Goal: Use online tool/utility: Utilize a website feature to perform a specific function

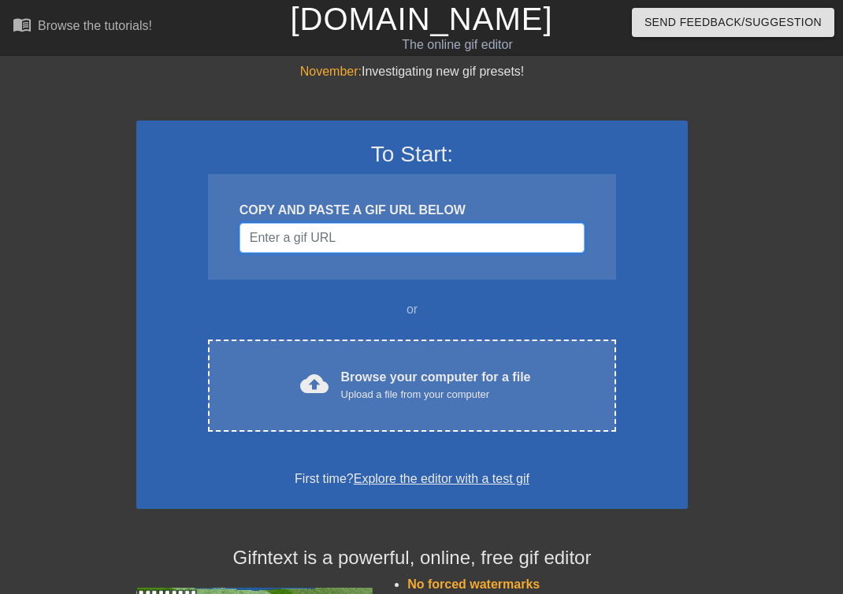
click at [393, 240] on input "Username" at bounding box center [412, 238] width 345 height 30
paste input "https://ezgif.com/maker"
type input "https://ezgif.com/maker"
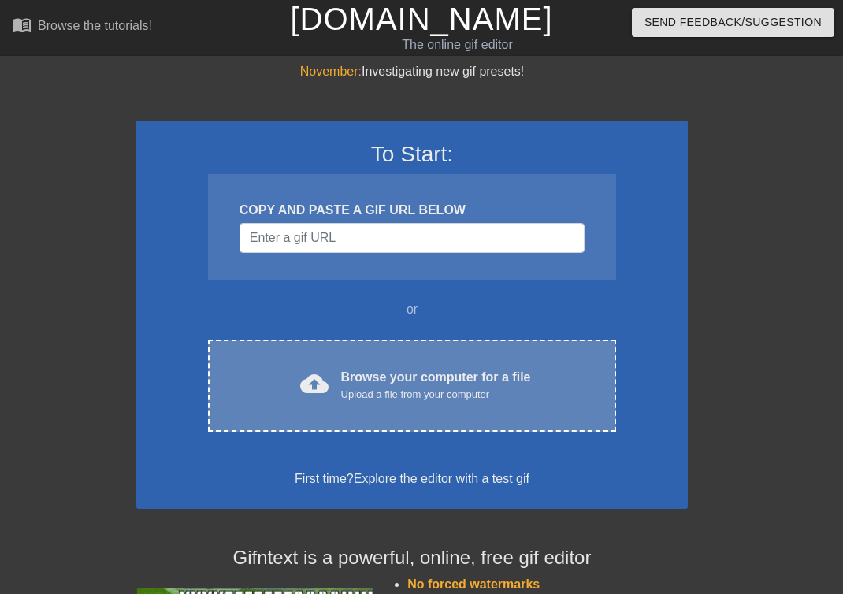
click at [376, 399] on div "Upload a file from your computer" at bounding box center [436, 395] width 190 height 16
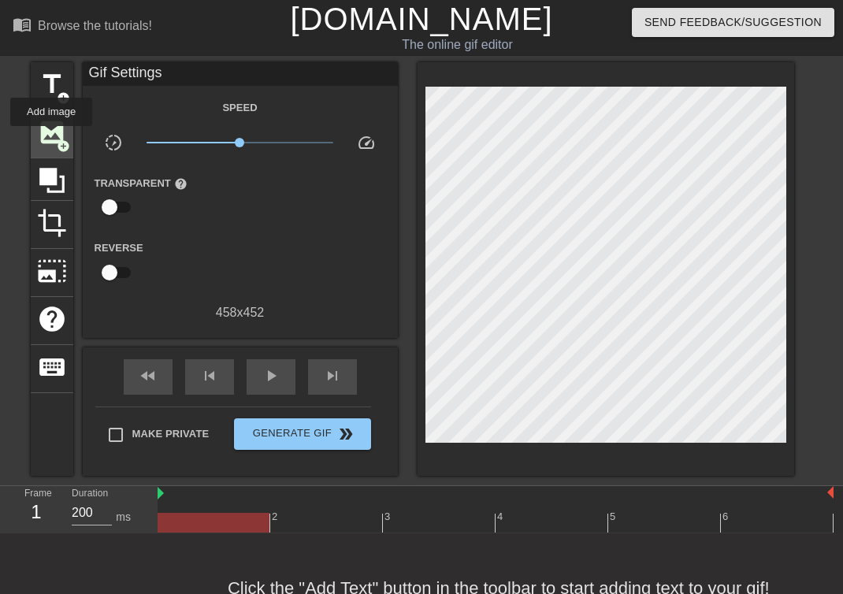
click at [52, 137] on span "image" at bounding box center [52, 132] width 30 height 30
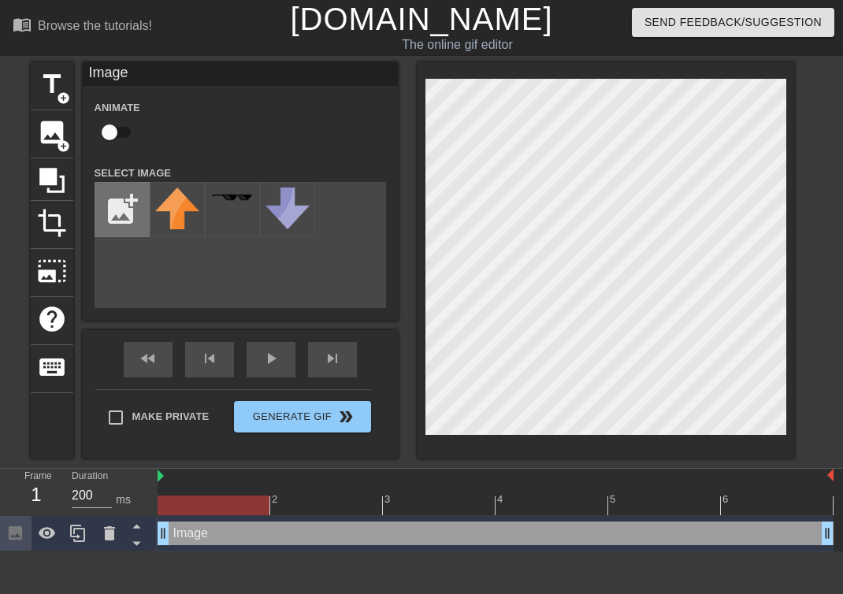
click at [124, 229] on input "file" at bounding box center [122, 210] width 54 height 54
type input "C:\fakepath\Untitled345_20250817221658.webp"
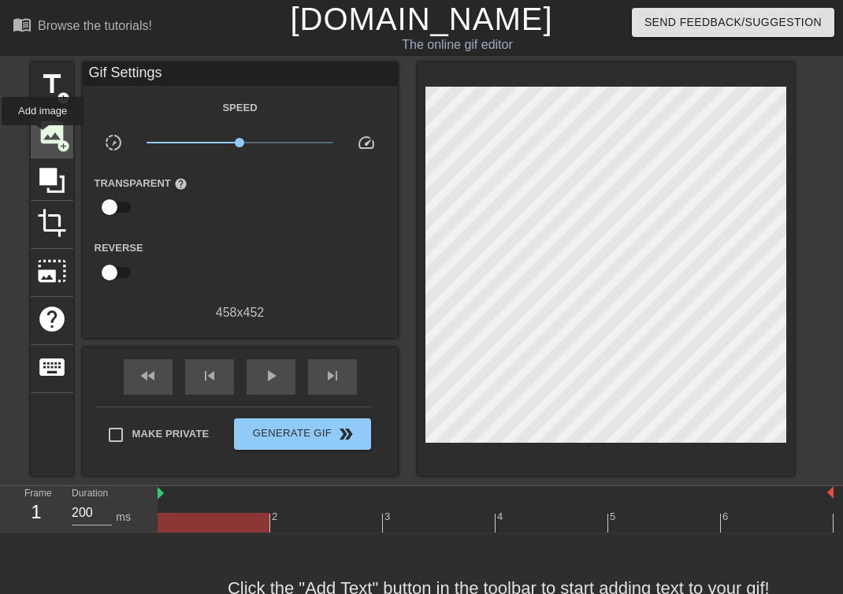
click at [43, 136] on span "image" at bounding box center [52, 132] width 30 height 30
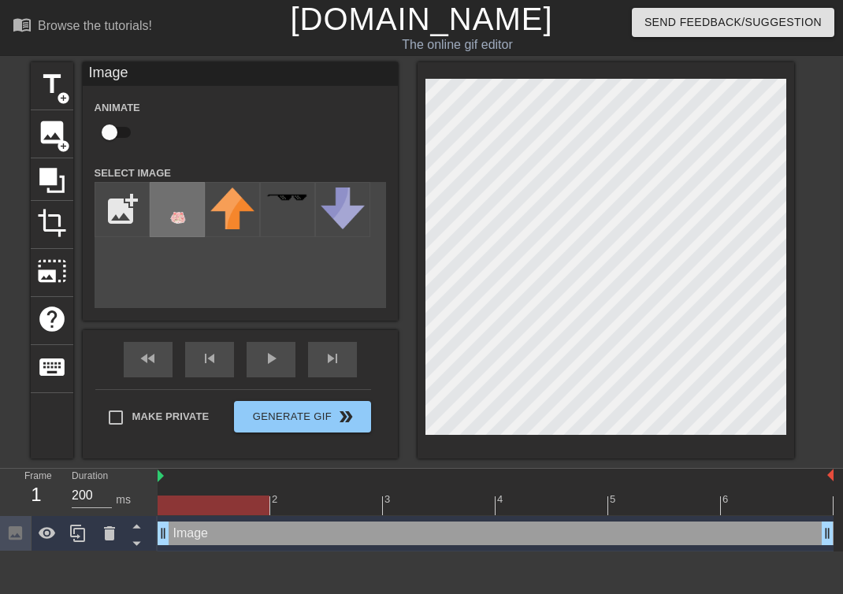
click at [173, 213] on img at bounding box center [177, 217] width 44 height 59
click at [789, 503] on div "menu_book Browse the tutorials! [DOMAIN_NAME] The online gif editor Send Feedba…" at bounding box center [421, 276] width 843 height 552
click at [422, 45] on div "menu_book Browse the tutorials! [DOMAIN_NAME] The online gif editor Send Feedba…" at bounding box center [421, 276] width 843 height 552
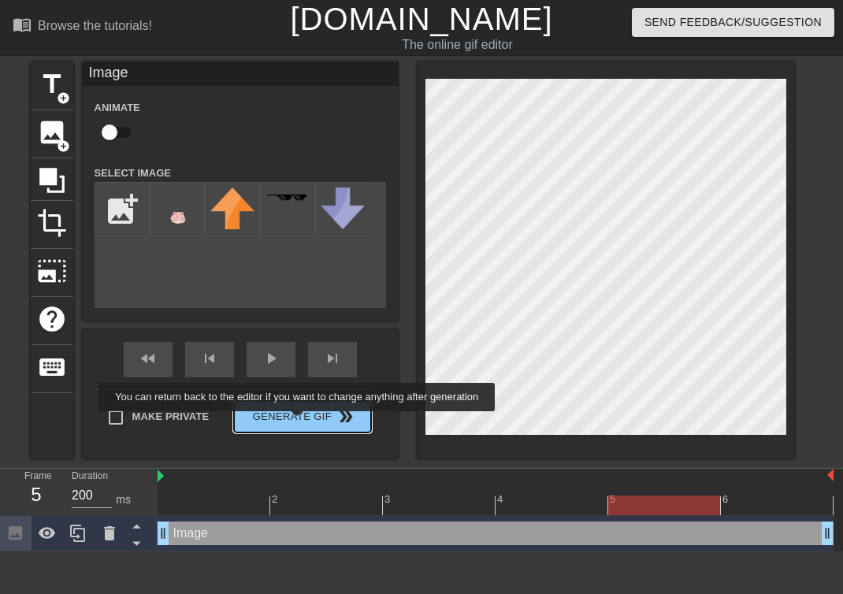
click at [307, 423] on button "Generate Gif double_arrow" at bounding box center [302, 417] width 136 height 32
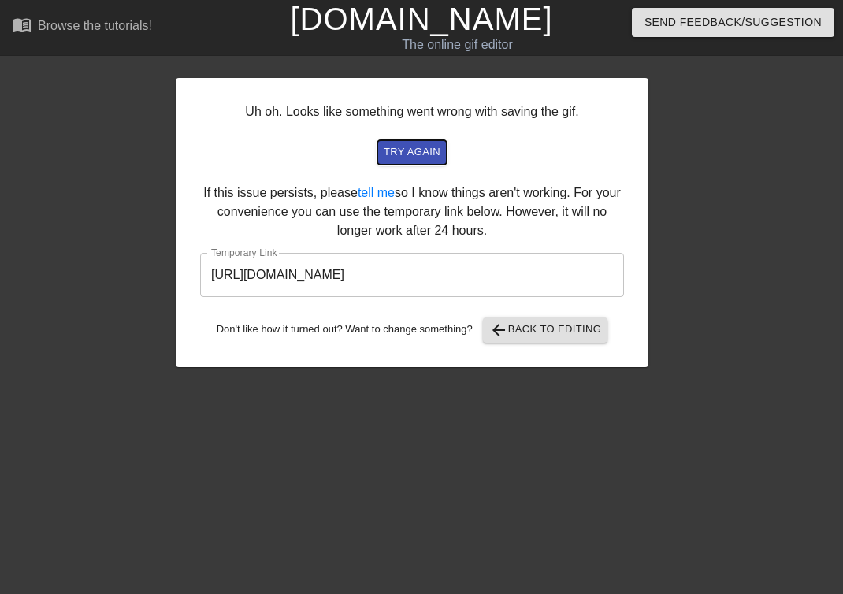
click at [429, 158] on span "try again" at bounding box center [412, 152] width 57 height 18
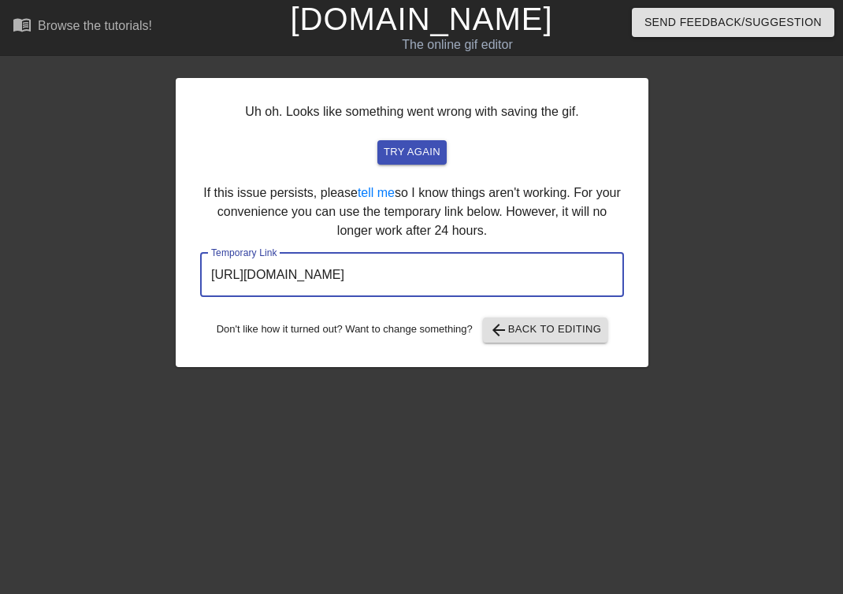
click at [470, 282] on input "https://www.gifntext.com/temp_generations/VDtvz7Wq.gif" at bounding box center [412, 275] width 424 height 44
drag, startPoint x: 581, startPoint y: 281, endPoint x: 206, endPoint y: 277, distance: 374.3
click at [206, 277] on input "https://www.gifntext.com/temp_generations/VDtvz7Wq.gif" at bounding box center [412, 275] width 424 height 44
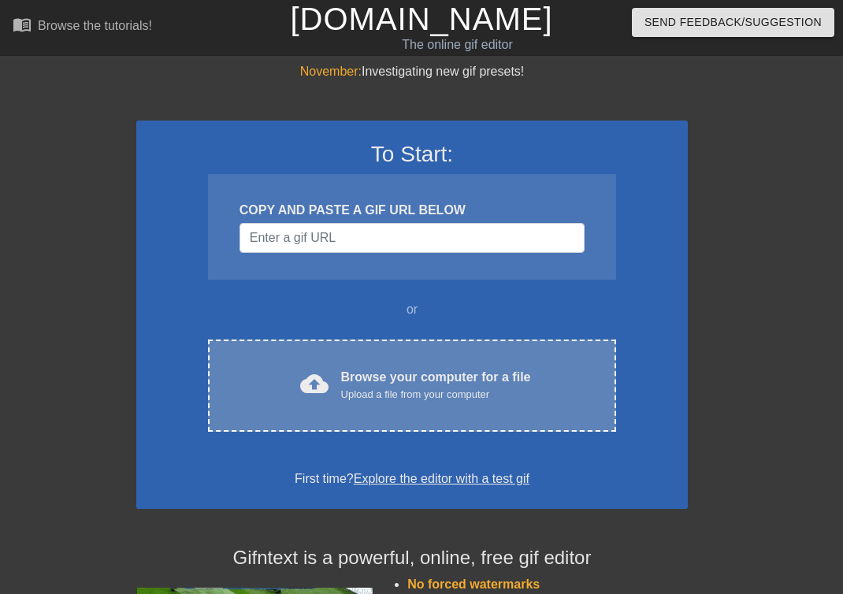
click at [383, 357] on div "cloud_upload Browse your computer for a file Upload a file from your computer C…" at bounding box center [412, 386] width 408 height 92
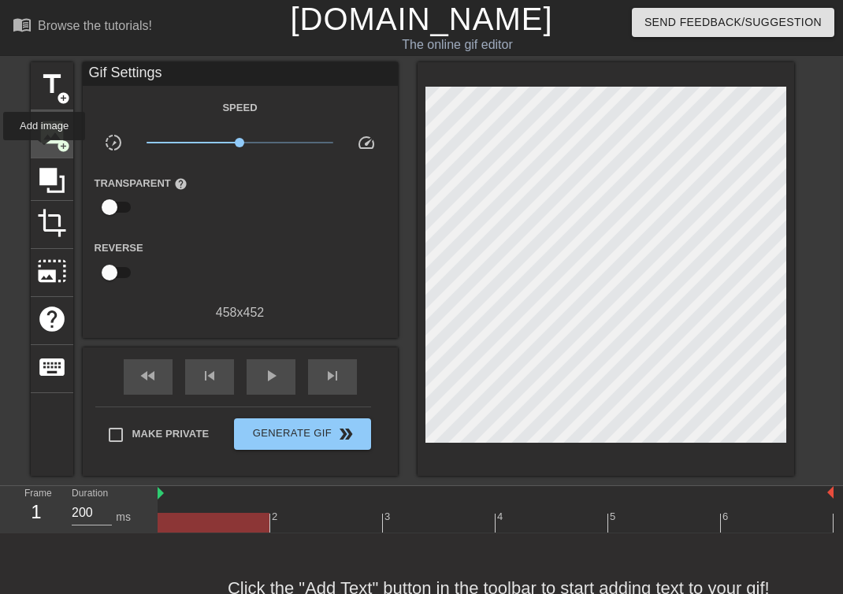
click at [46, 143] on span "image" at bounding box center [52, 132] width 30 height 30
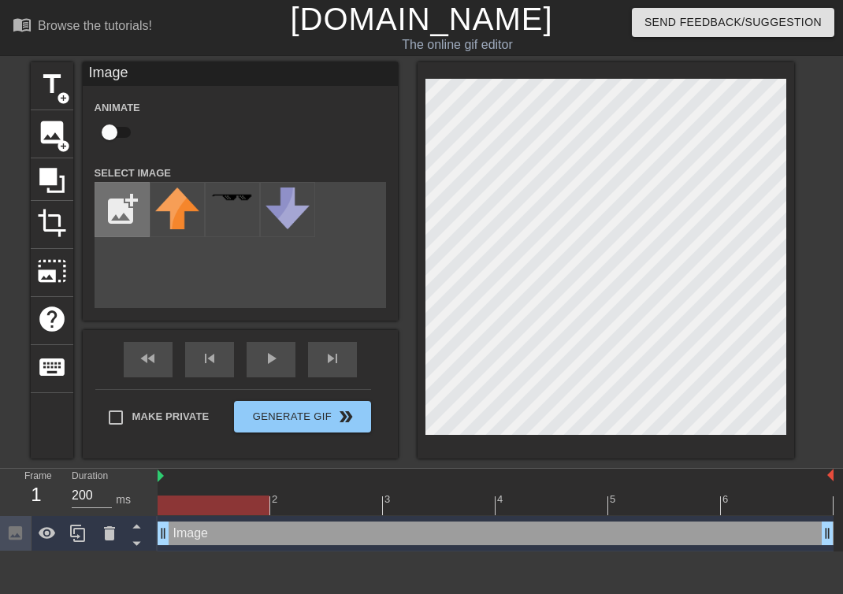
click at [114, 220] on input "file" at bounding box center [122, 210] width 54 height 54
type input "C:\fakepath\Untitled345_20250817221658.webp"
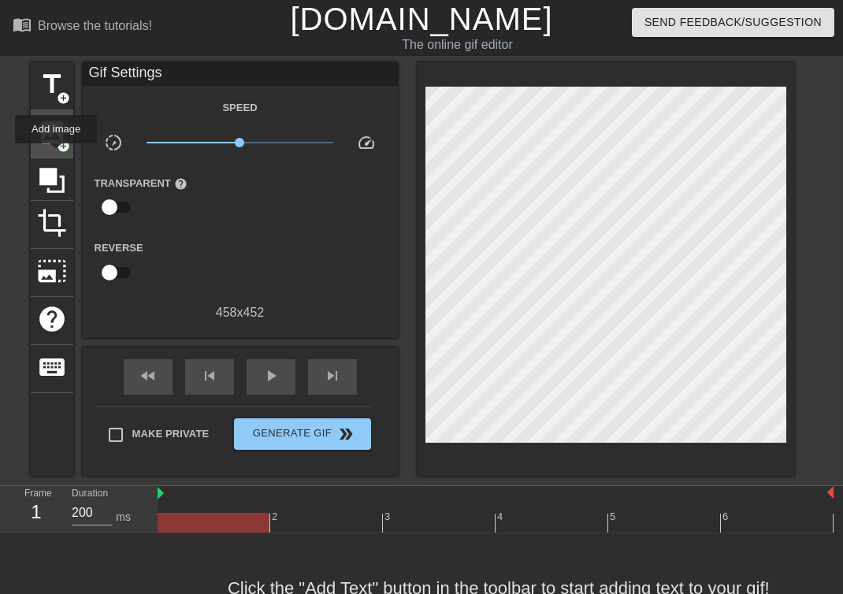
click at [57, 154] on div "image add_circle" at bounding box center [52, 134] width 43 height 48
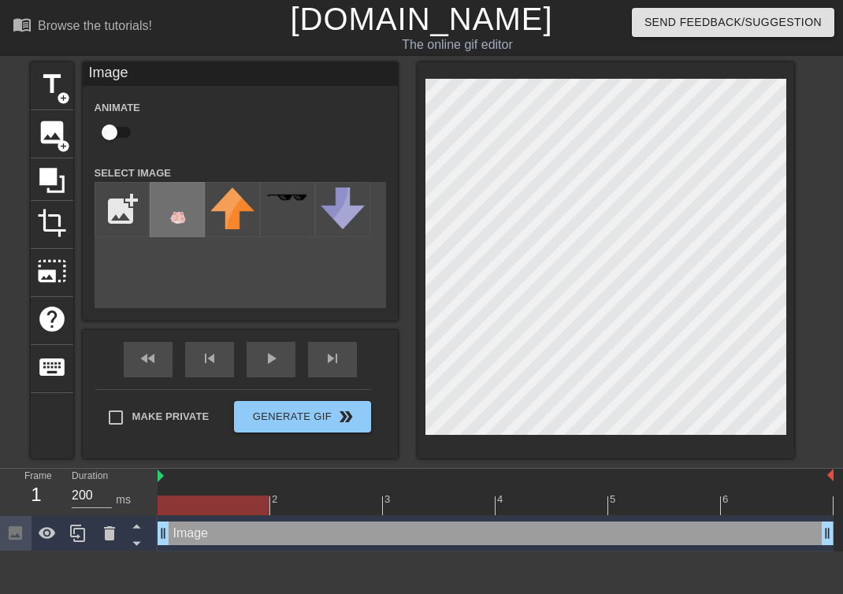
click at [177, 217] on img at bounding box center [177, 217] width 44 height 59
click at [842, 552] on html "menu_book Browse the tutorials! [DOMAIN_NAME] The online gif editor Send Feedba…" at bounding box center [421, 276] width 843 height 552
click at [119, 131] on input "checkbox" at bounding box center [110, 132] width 90 height 30
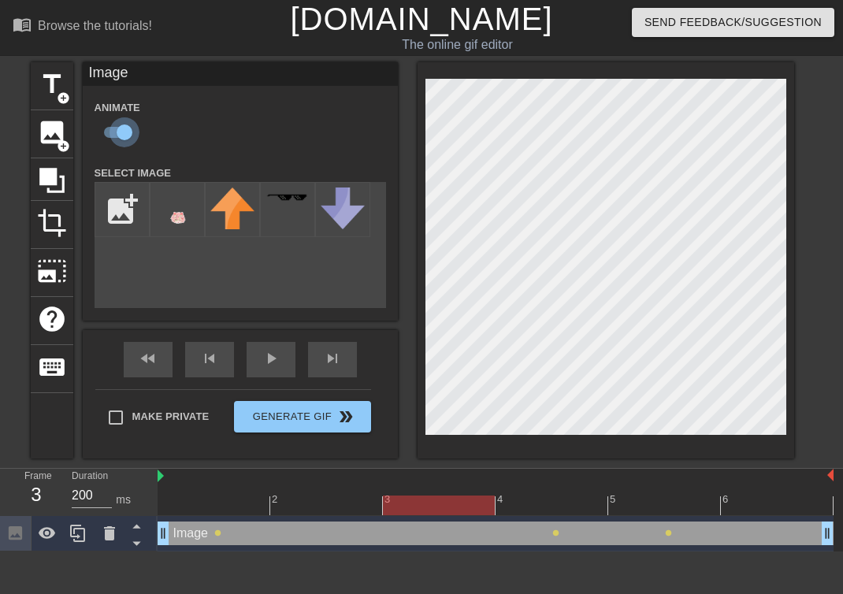
click at [131, 126] on input "checkbox" at bounding box center [125, 132] width 90 height 30
click at [65, 117] on input "checkbox" at bounding box center [110, 132] width 90 height 30
click at [80, 117] on input "checkbox" at bounding box center [125, 132] width 90 height 30
checkbox input "false"
click at [278, 129] on div "Animate" at bounding box center [240, 123] width 315 height 50
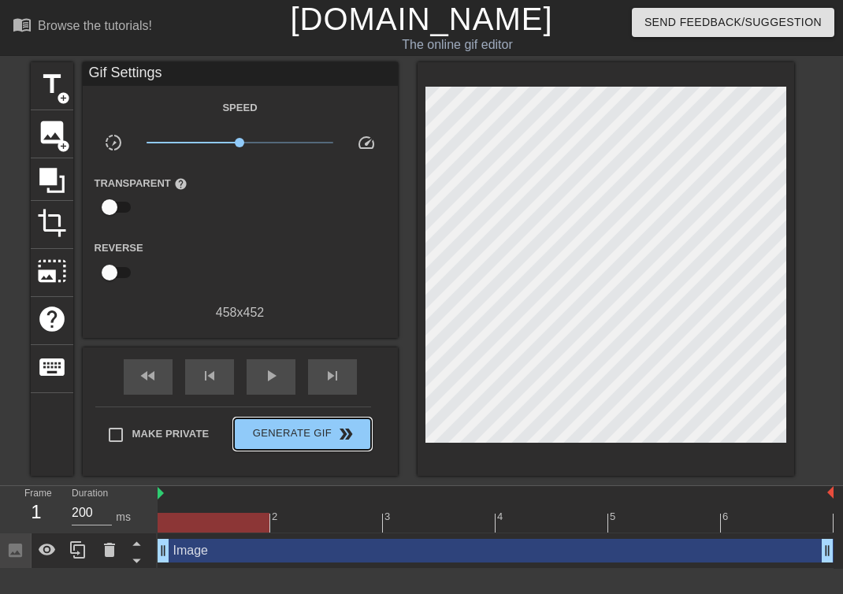
click at [260, 412] on div "Make Private Generate Gif double_arrow" at bounding box center [233, 438] width 276 height 62
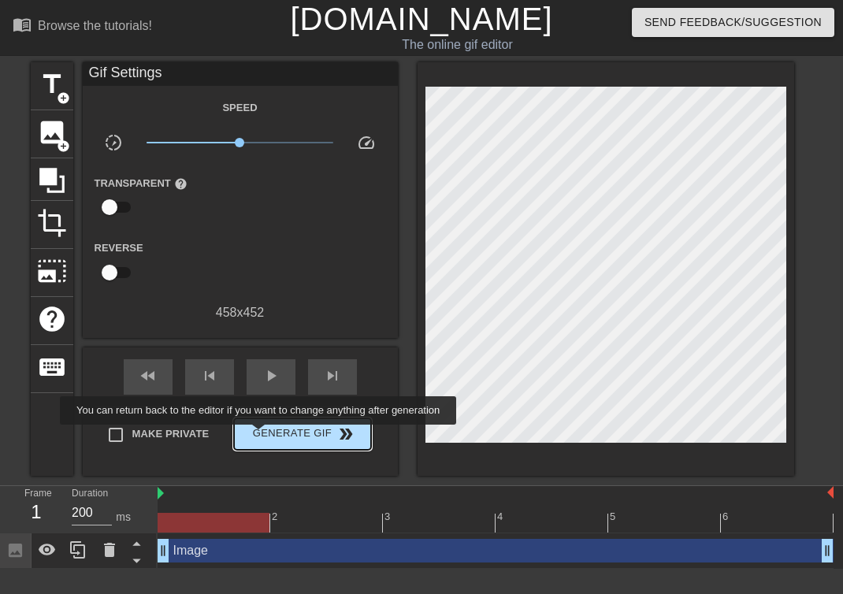
click at [269, 436] on span "Generate Gif double_arrow" at bounding box center [302, 434] width 124 height 19
